Goal: Task Accomplishment & Management: Manage account settings

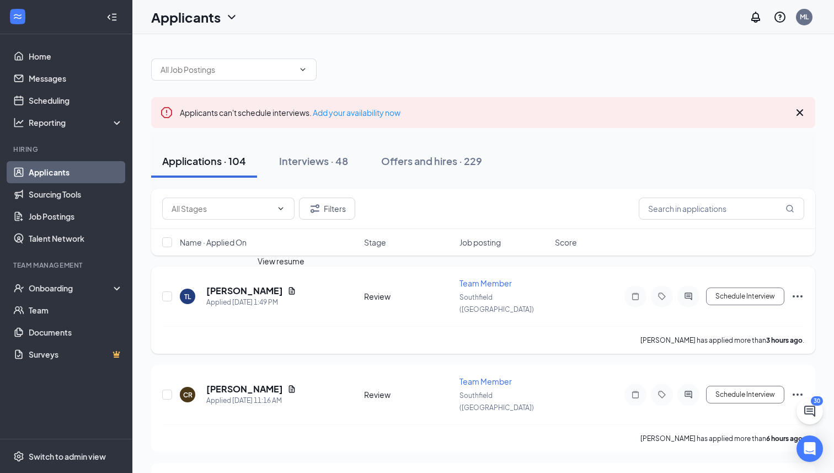
click at [289, 287] on icon "Document" at bounding box center [292, 290] width 6 height 7
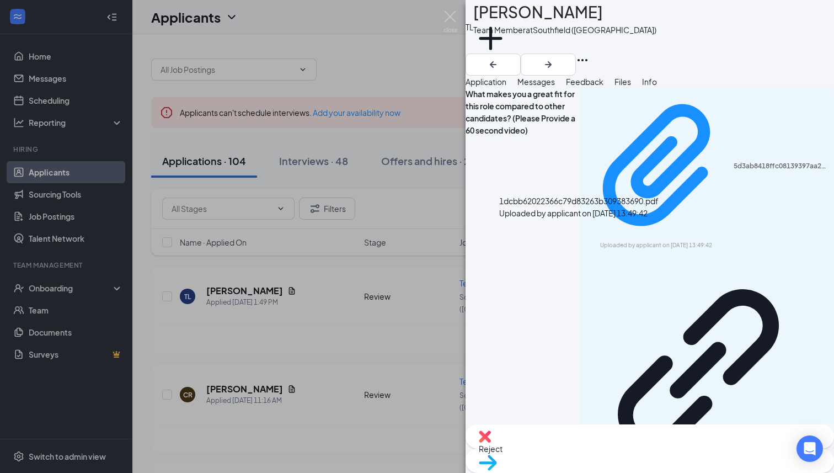
drag, startPoint x: 370, startPoint y: 261, endPoint x: 370, endPoint y: 267, distance: 6.1
click at [370, 261] on div "[PERSON_NAME] Team Member at [GEOGRAPHIC_DATA] ([GEOGRAPHIC_DATA]) Add a tag Ap…" at bounding box center [417, 236] width 834 height 473
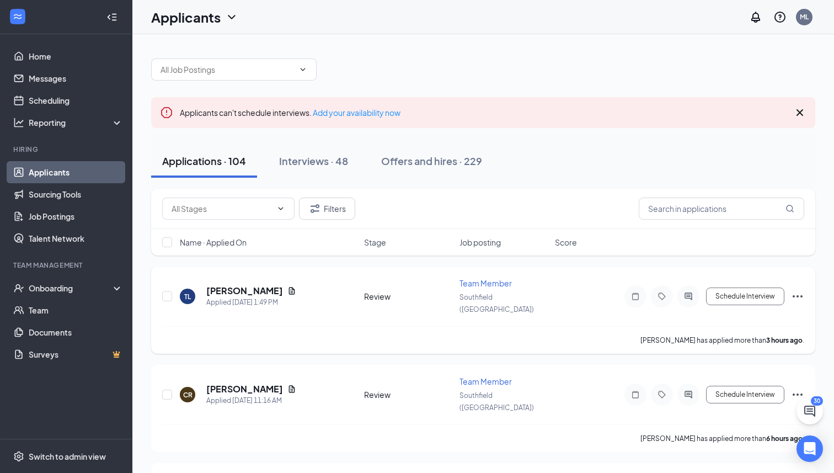
click at [800, 292] on icon "Ellipses" at bounding box center [797, 296] width 13 height 13
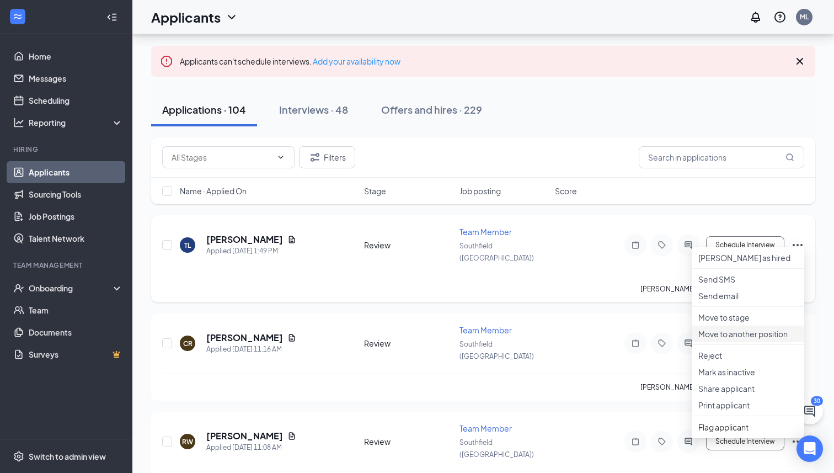
scroll to position [57, 0]
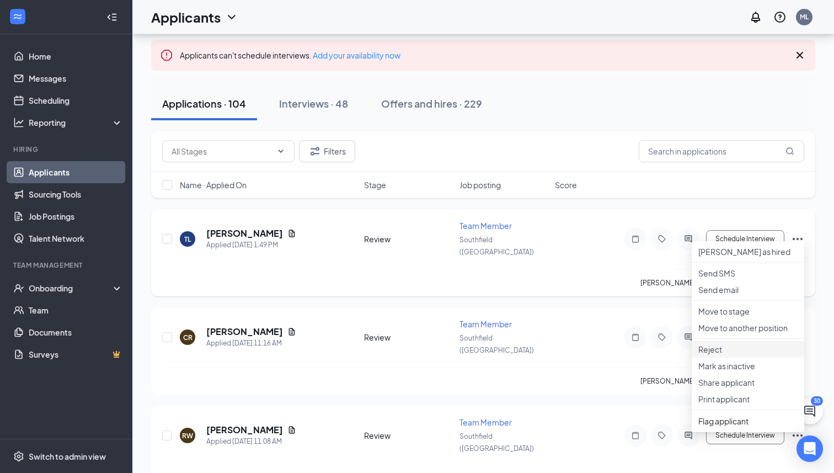
click at [705, 355] on p "Reject" at bounding box center [747, 349] width 99 height 11
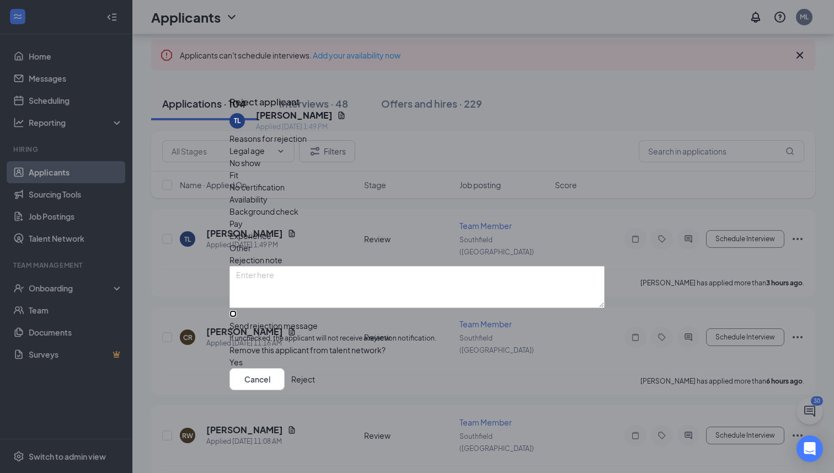
click at [237, 310] on input "Send rejection message If unchecked, the applicant will not receive a rejection…" at bounding box center [232, 313] width 7 height 7
checkbox input "true"
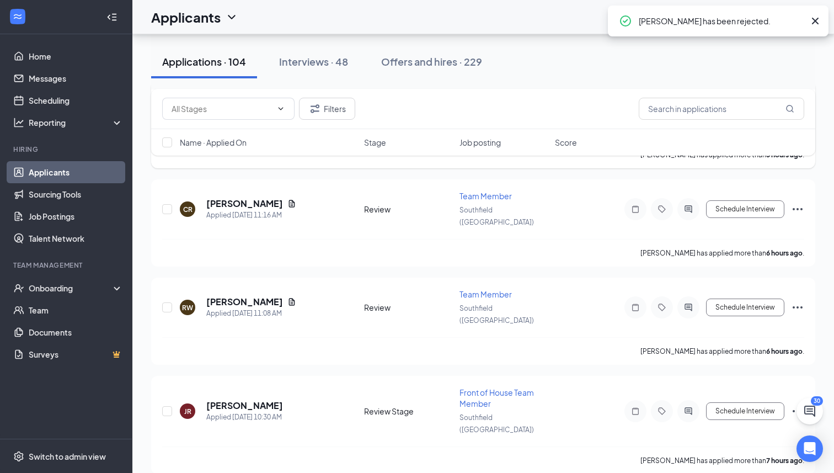
scroll to position [199, 0]
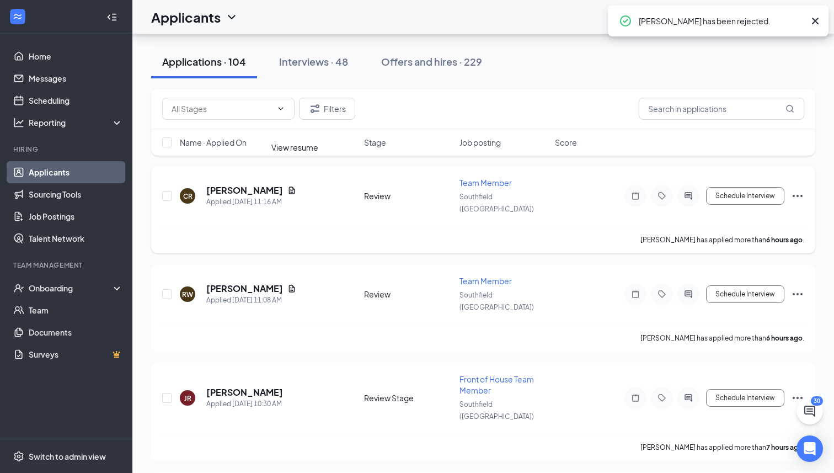
click at [296, 186] on icon "Document" at bounding box center [291, 190] width 9 height 9
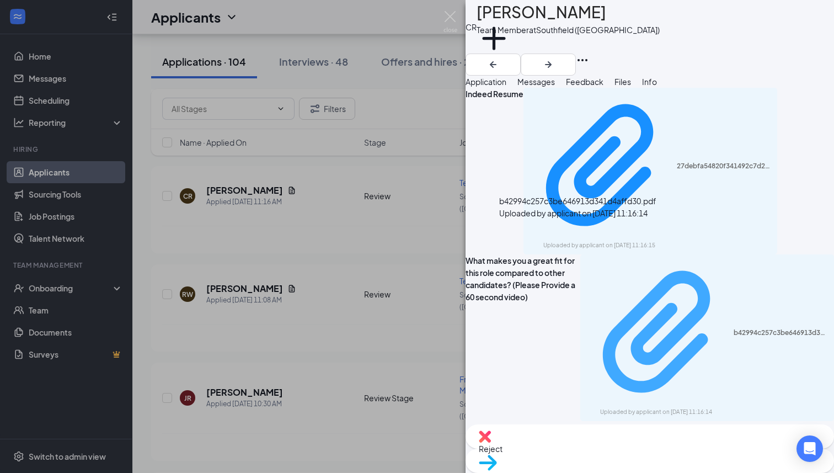
click at [587, 259] on div "b42994c257c3be646913d341d4affd30.pdf Uploaded by applicant on [DATE] 11:16:14" at bounding box center [707, 337] width 240 height 157
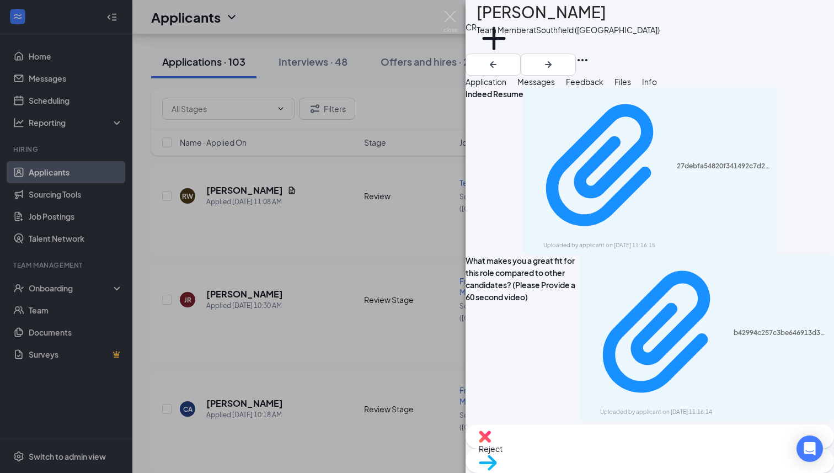
click at [567, 143] on div "27debfa54820f341492c7d21f7520799.pdf Uploaded by applicant on [DATE] 11:16:15" at bounding box center [650, 171] width 254 height 167
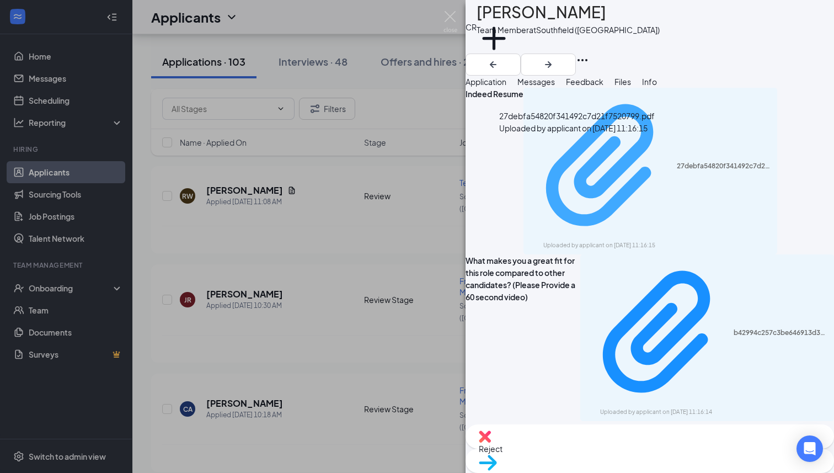
click at [566, 241] on div "Uploaded by applicant on [DATE] 11:16:15" at bounding box center [625, 245] width 165 height 9
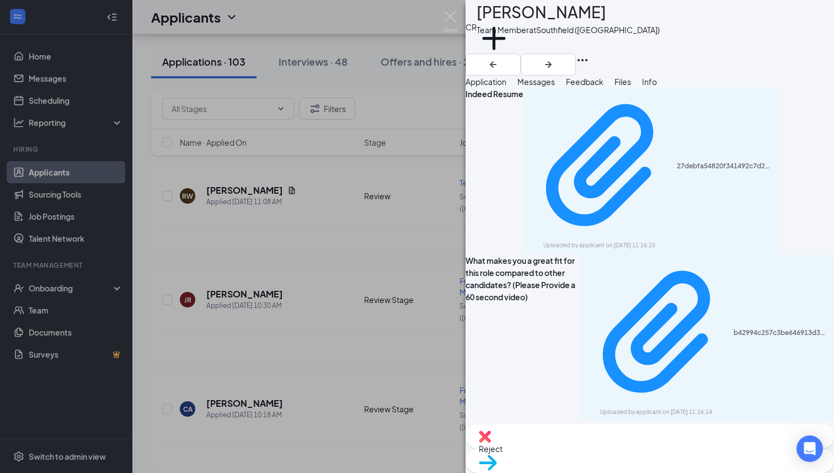
click at [422, 126] on div "CR [PERSON_NAME] Team Member at [GEOGRAPHIC_DATA] ([GEOGRAPHIC_DATA]) Add a tag…" at bounding box center [417, 236] width 834 height 473
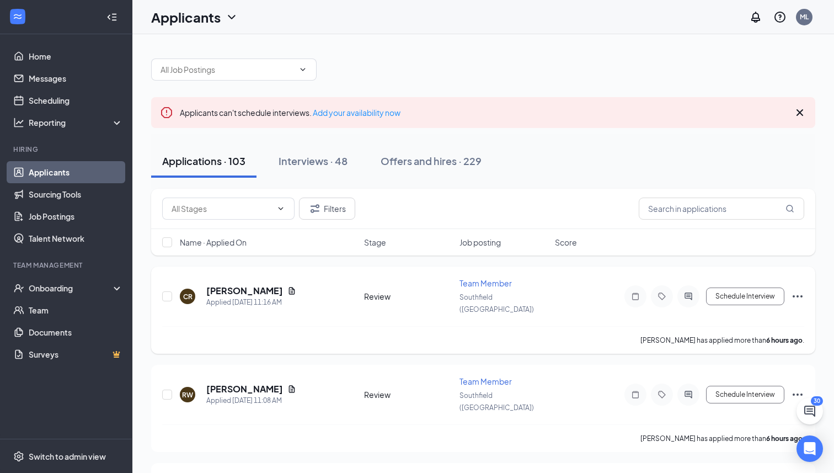
click at [800, 292] on icon "Ellipses" at bounding box center [797, 296] width 13 height 13
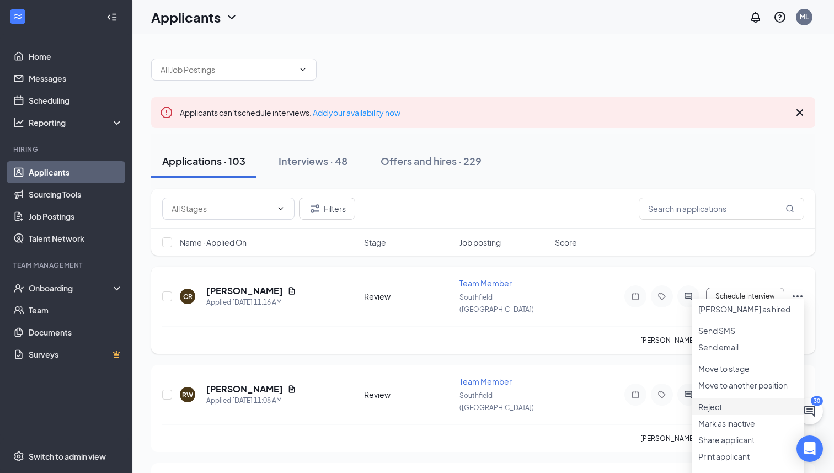
click at [709, 412] on p "Reject" at bounding box center [747, 406] width 99 height 11
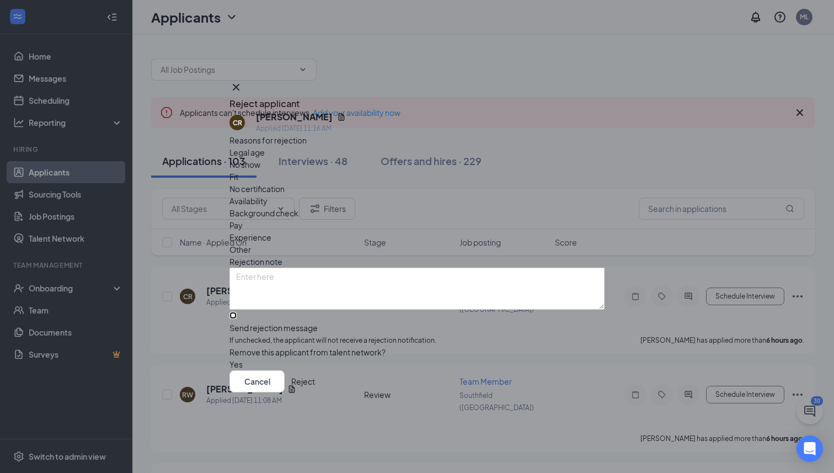
click at [237, 312] on input "Send rejection message If unchecked, the applicant will not receive a rejection…" at bounding box center [232, 315] width 7 height 7
checkbox input "true"
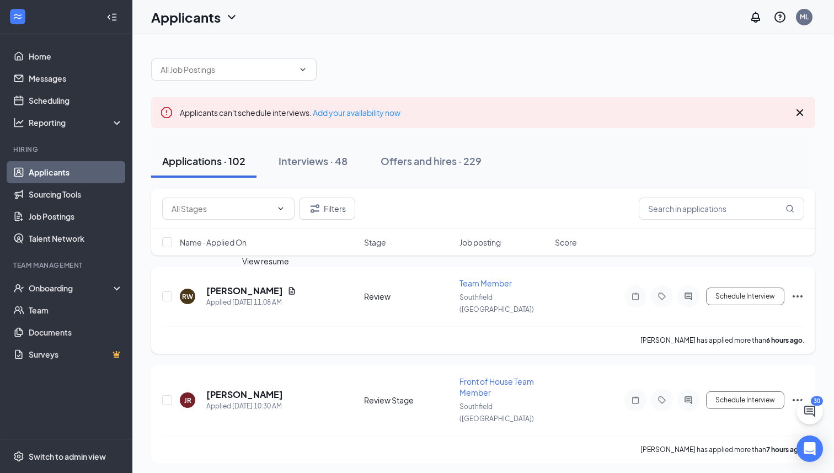
click at [287, 286] on icon "Document" at bounding box center [291, 290] width 9 height 9
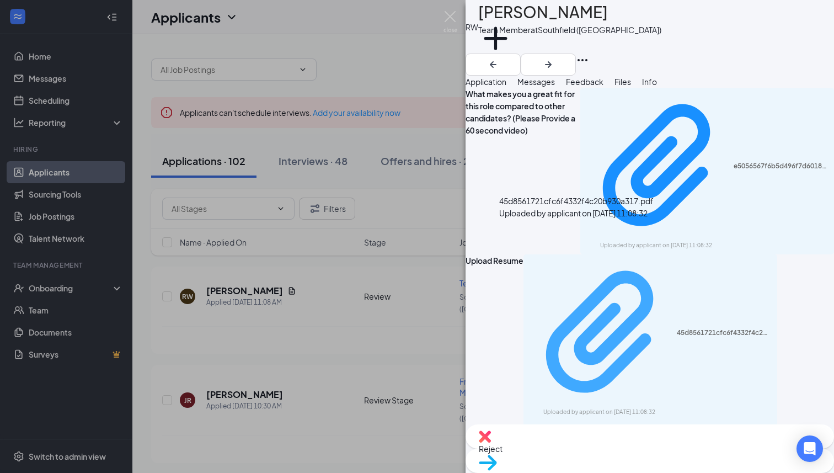
click at [565, 259] on div "45d8561721cfc6f4332f4c20b930a317.pdf Uploaded by applicant on [DATE] 11:08:32" at bounding box center [650, 337] width 240 height 157
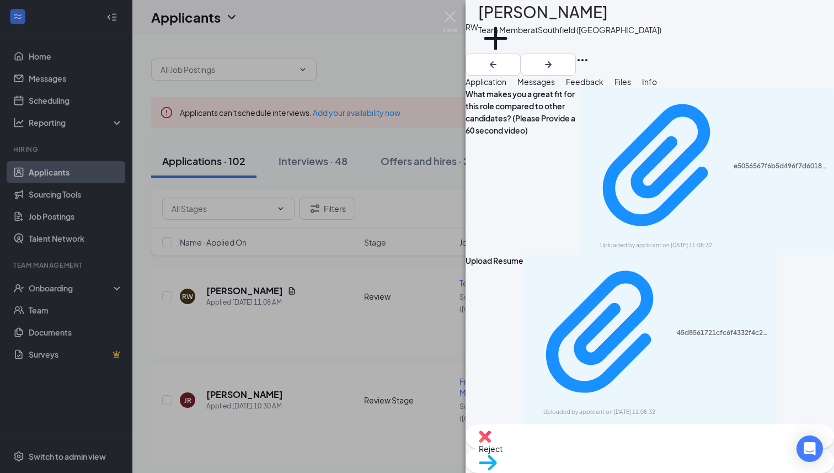
click at [530, 471] on span "Move to stage" at bounding box center [504, 476] width 51 height 10
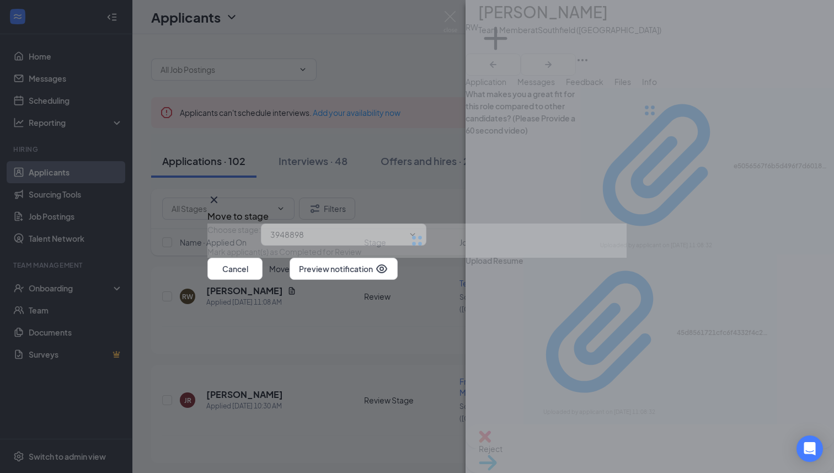
type input "Onsite Interview (next stage)"
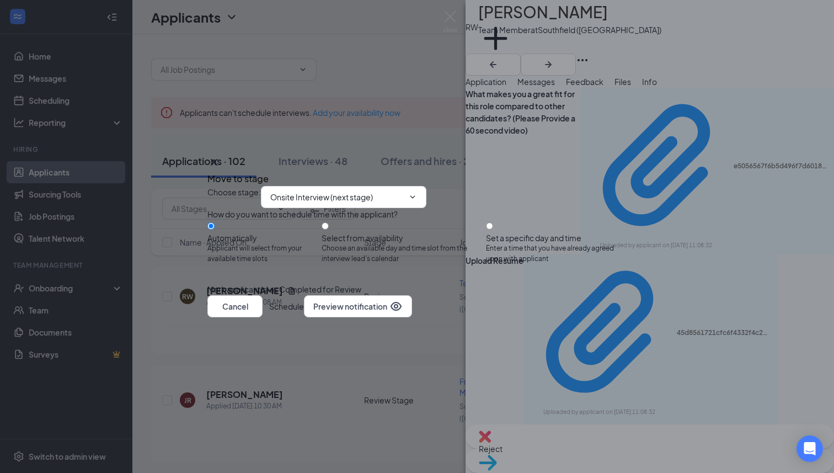
click at [304, 317] on button "Schedule" at bounding box center [286, 306] width 35 height 22
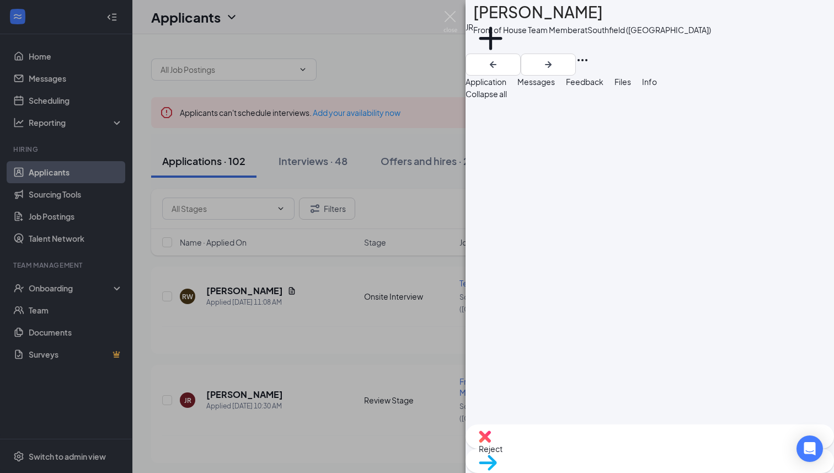
click at [359, 58] on div "JR [PERSON_NAME] Front of House Team Member at [GEOGRAPHIC_DATA] ([GEOGRAPHIC_D…" at bounding box center [417, 236] width 834 height 473
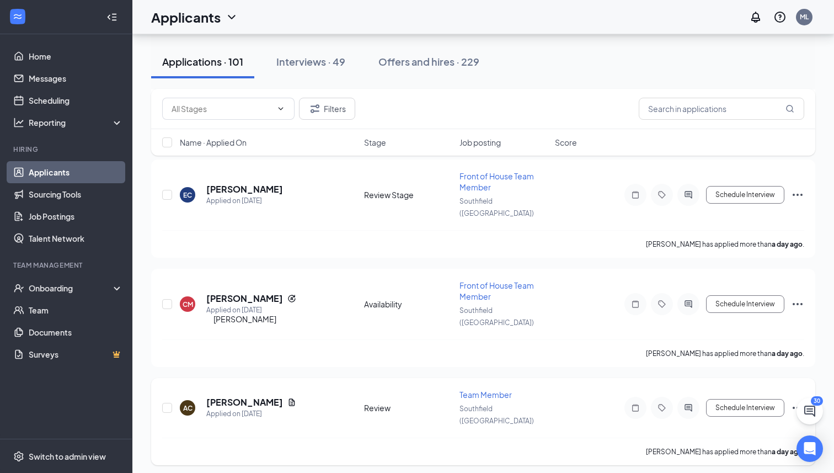
scroll to position [463, 0]
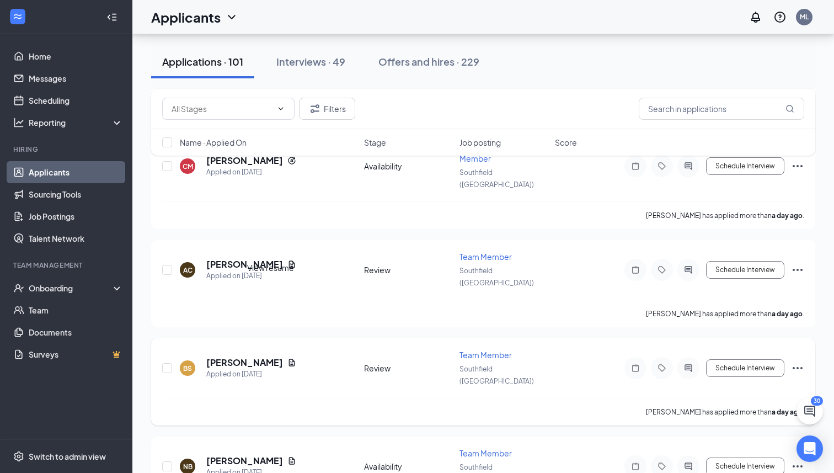
click at [289, 358] on icon "Document" at bounding box center [292, 361] width 6 height 7
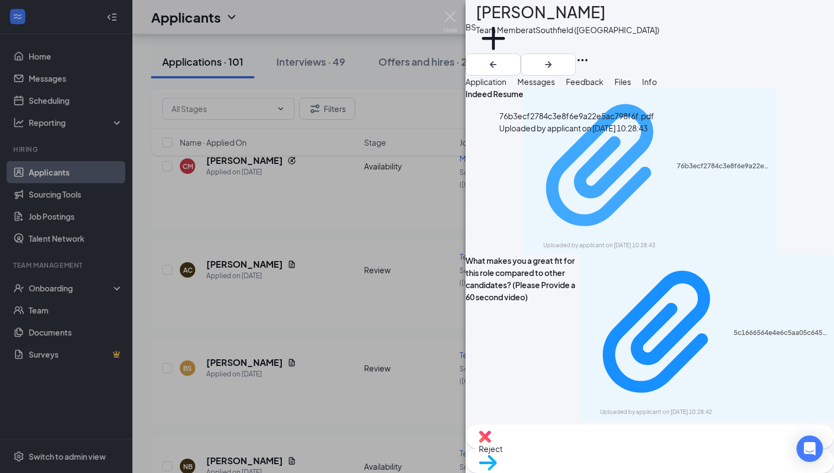
click at [603, 153] on div "76b3ecf2784c3e8f6e9a22e5ac798f6f.pdf Uploaded by applicant on [DATE] 10:28:43" at bounding box center [650, 171] width 240 height 157
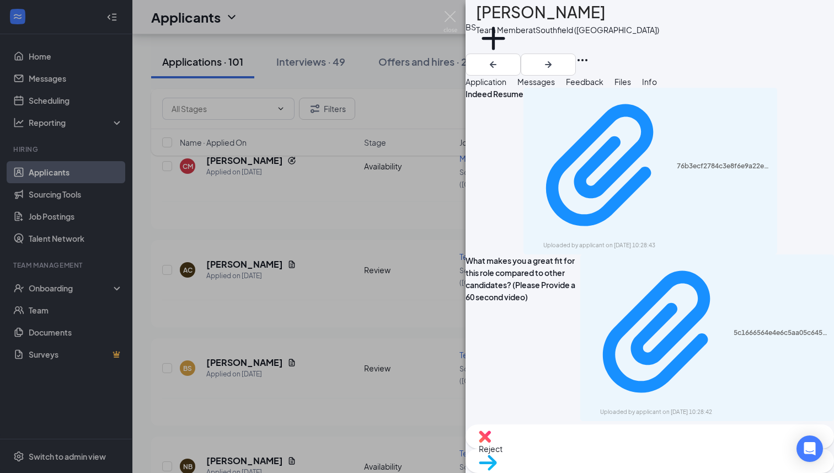
click at [502, 453] on span "Reject" at bounding box center [491, 448] width 24 height 10
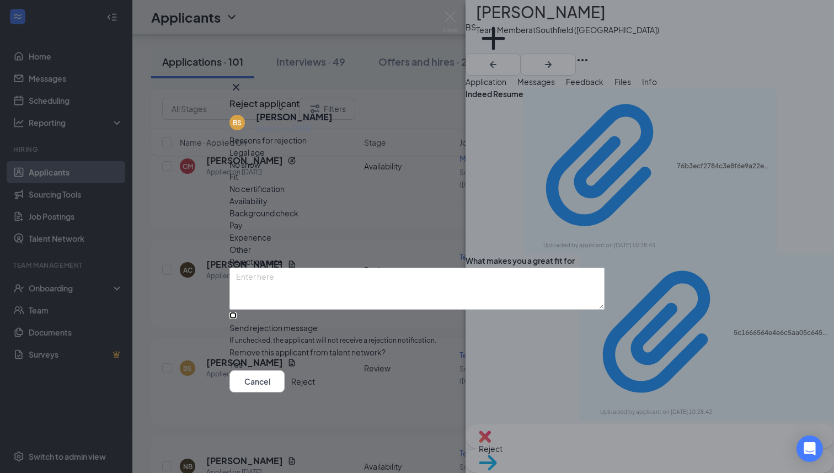
click at [237, 312] on input "Send rejection message If unchecked, the applicant will not receive a rejection…" at bounding box center [232, 315] width 7 height 7
checkbox input "true"
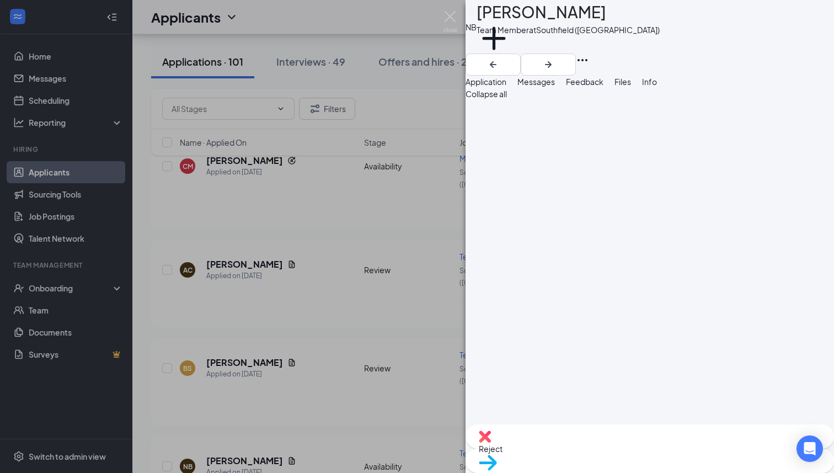
click at [273, 200] on div "[PERSON_NAME] Team Member at [GEOGRAPHIC_DATA] ([GEOGRAPHIC_DATA]) Add a tag Ap…" at bounding box center [417, 236] width 834 height 473
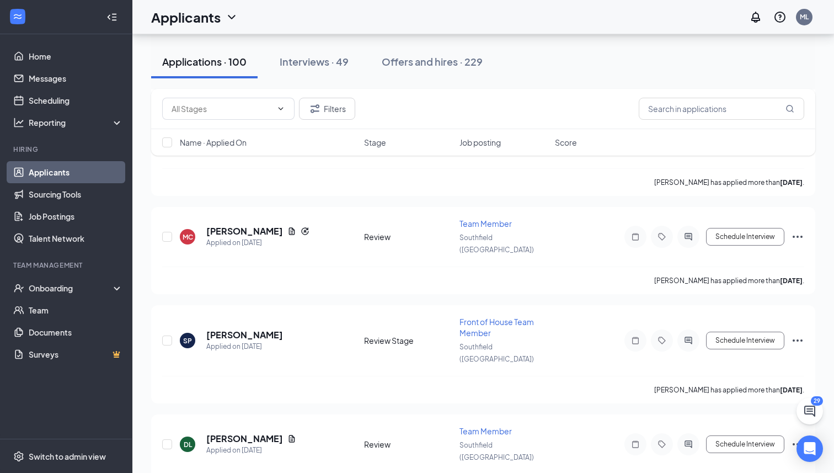
scroll to position [1309, 0]
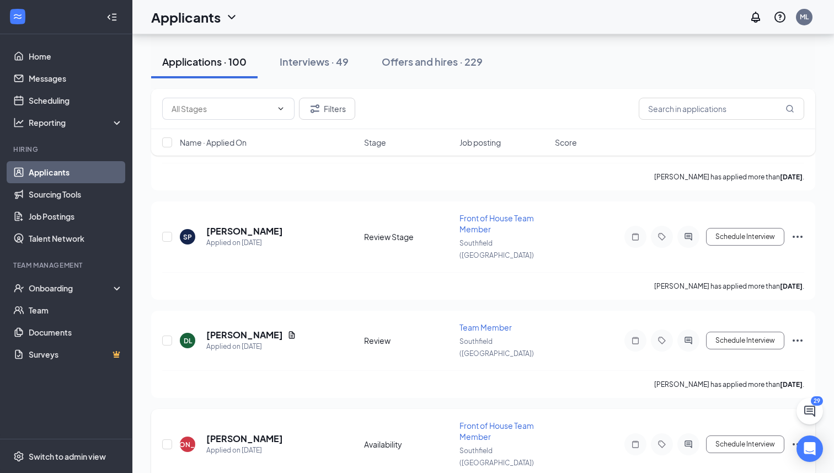
click at [274, 432] on div "[PERSON_NAME] [PERSON_NAME] Applied on [DATE]" at bounding box center [269, 443] width 178 height 23
click at [273, 161] on div "Filters Name · Applied On Stage Job posting Score" at bounding box center [483, 128] width 664 height 78
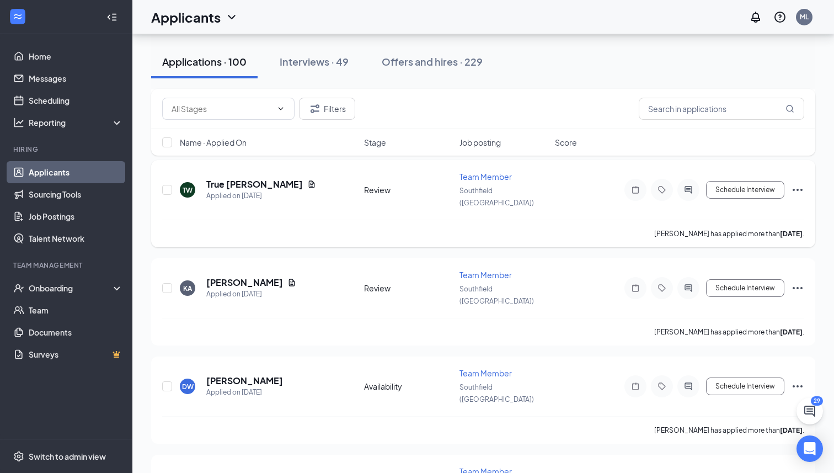
scroll to position [2000, 0]
